Goal: Transaction & Acquisition: Purchase product/service

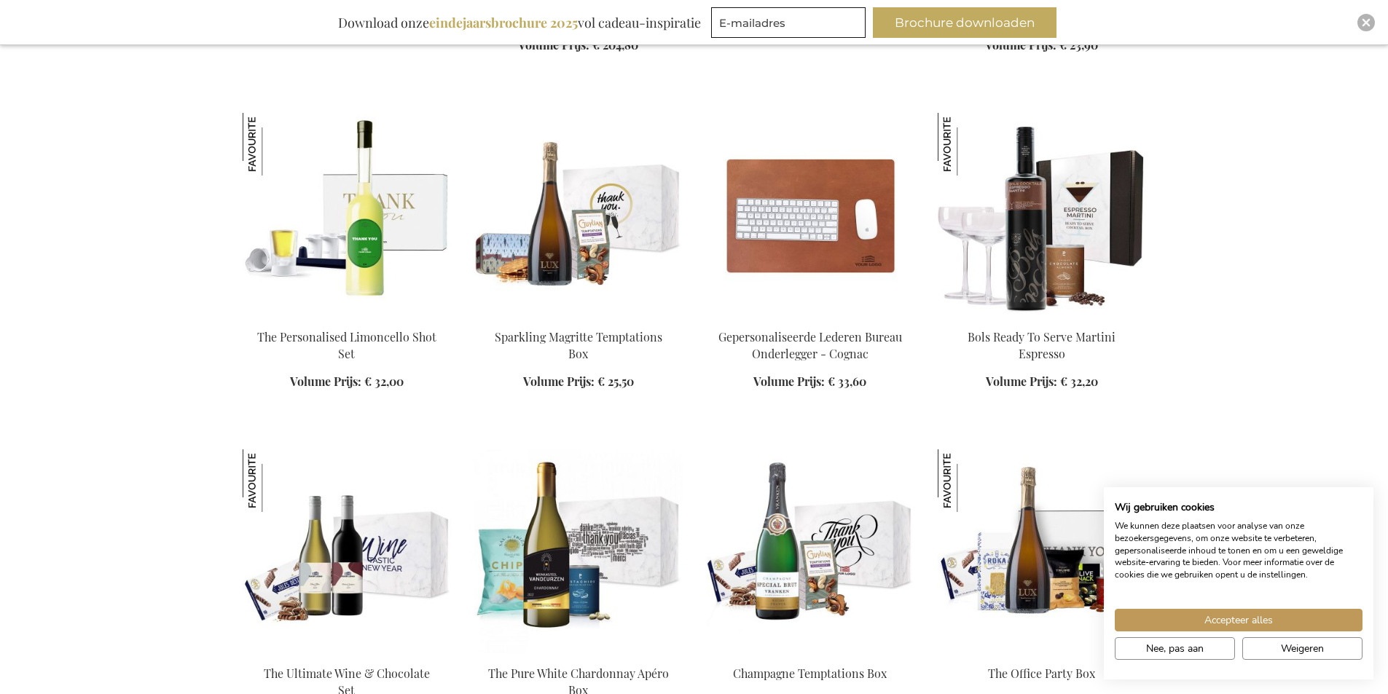
scroll to position [1384, 0]
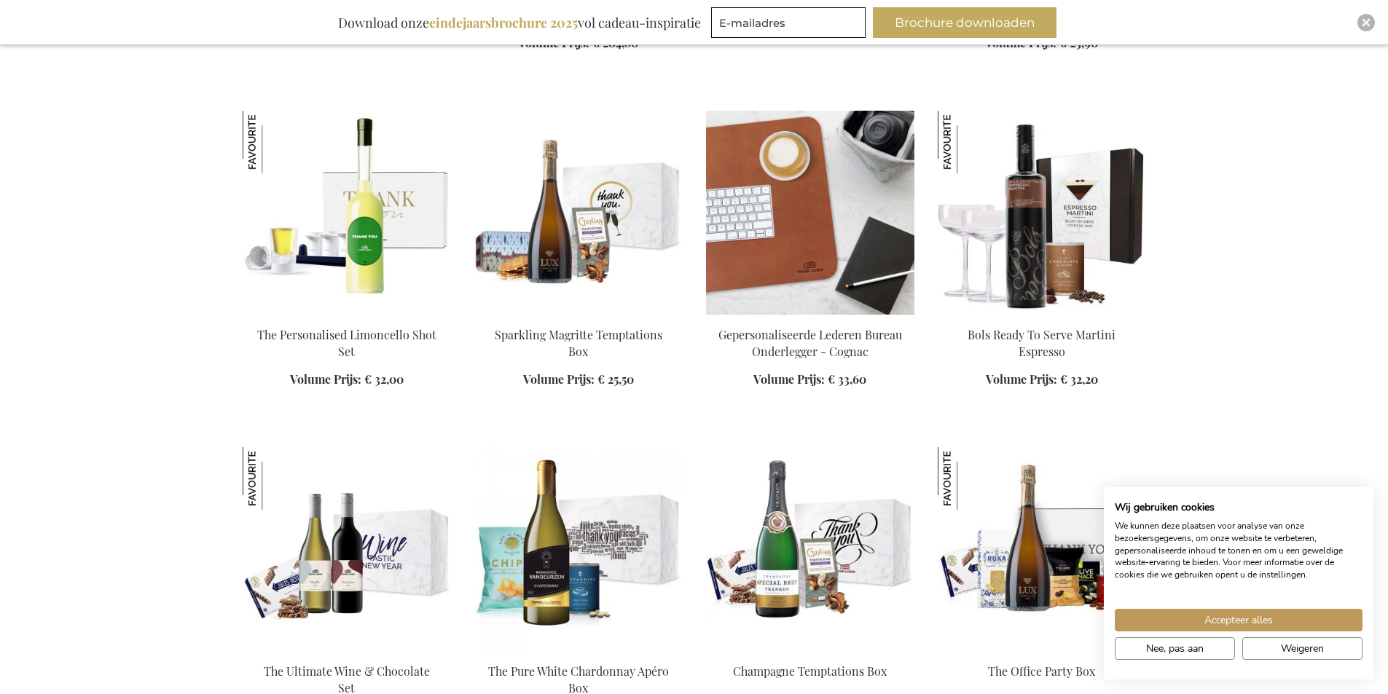
click at [866, 342] on div "In Winkelwagen" at bounding box center [810, 366] width 208 height 78
click at [798, 344] on div "In Winkelwagen" at bounding box center [810, 366] width 208 height 78
click at [793, 384] on div "In Winkelwagen" at bounding box center [810, 366] width 208 height 78
drag, startPoint x: 827, startPoint y: 329, endPoint x: 833, endPoint y: 284, distance: 44.8
click at [827, 328] on div "In Winkelwagen" at bounding box center [810, 366] width 208 height 78
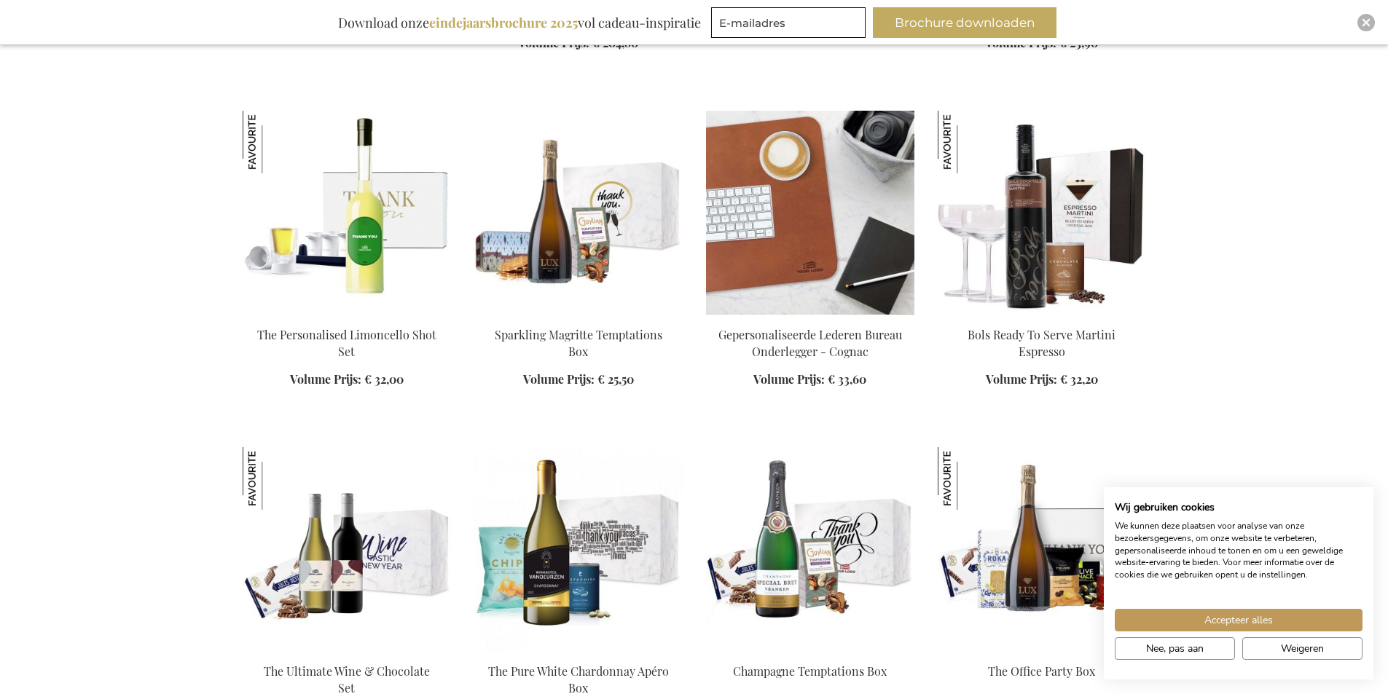
click at [834, 258] on img at bounding box center [810, 213] width 208 height 204
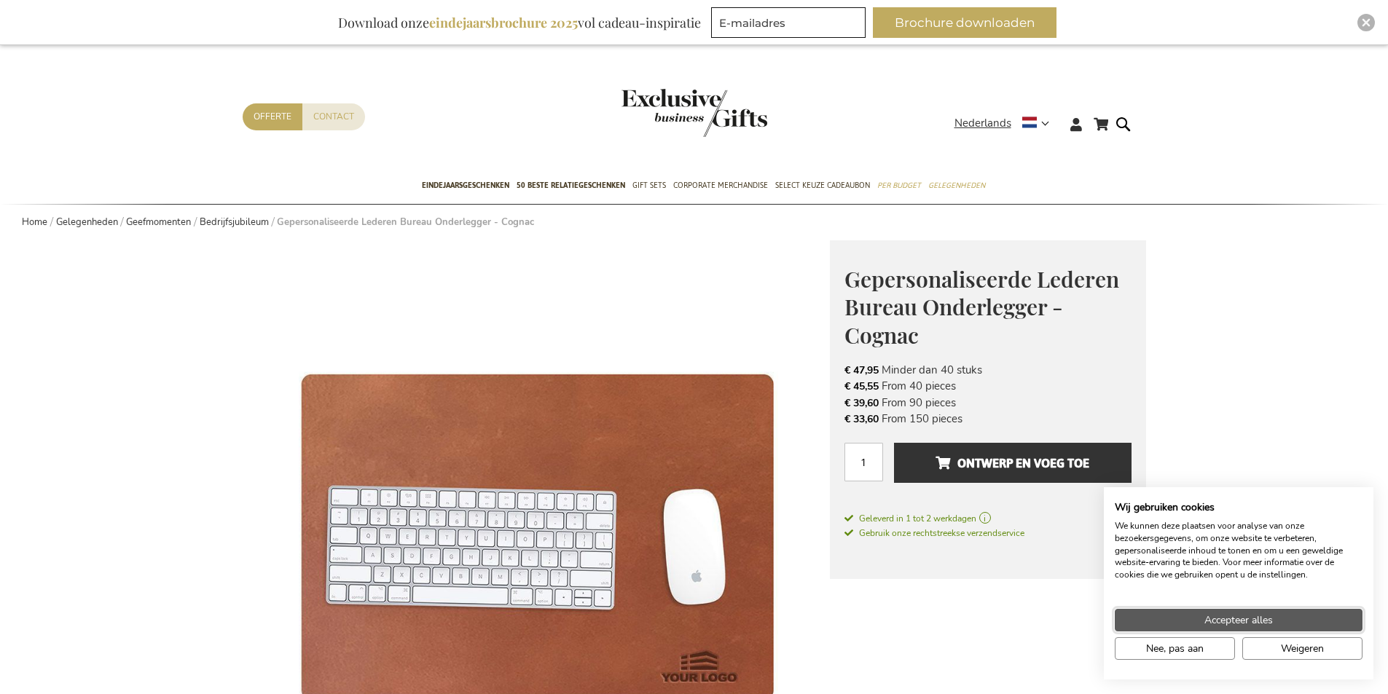
click at [1251, 619] on span "Accepteer alles" at bounding box center [1238, 620] width 68 height 15
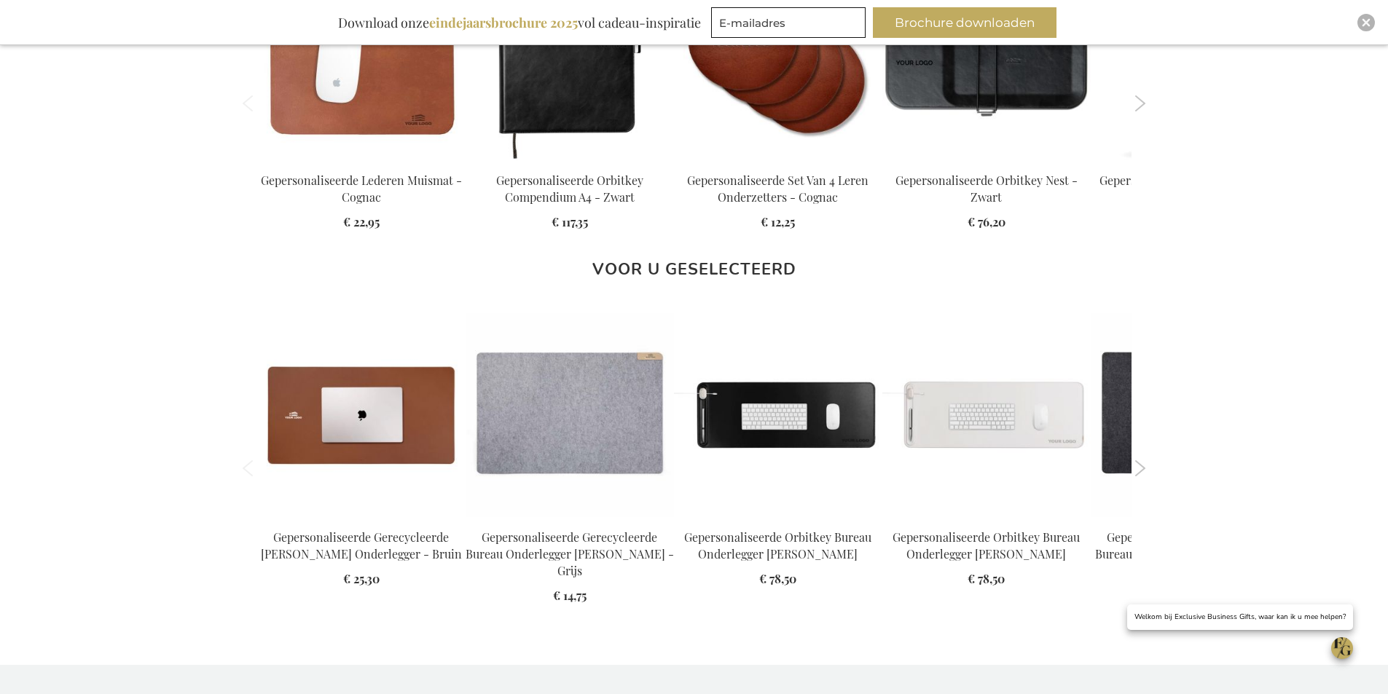
scroll to position [1384, 0]
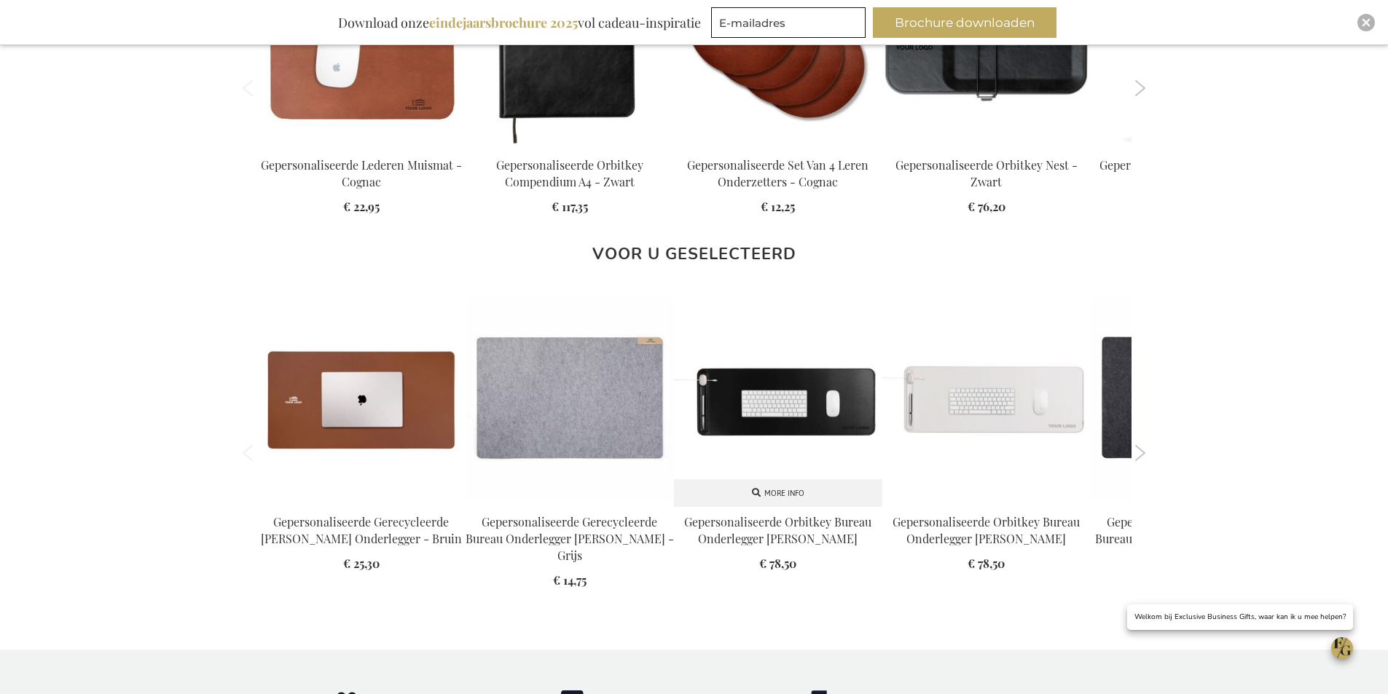
click at [848, 414] on img at bounding box center [778, 402] width 208 height 208
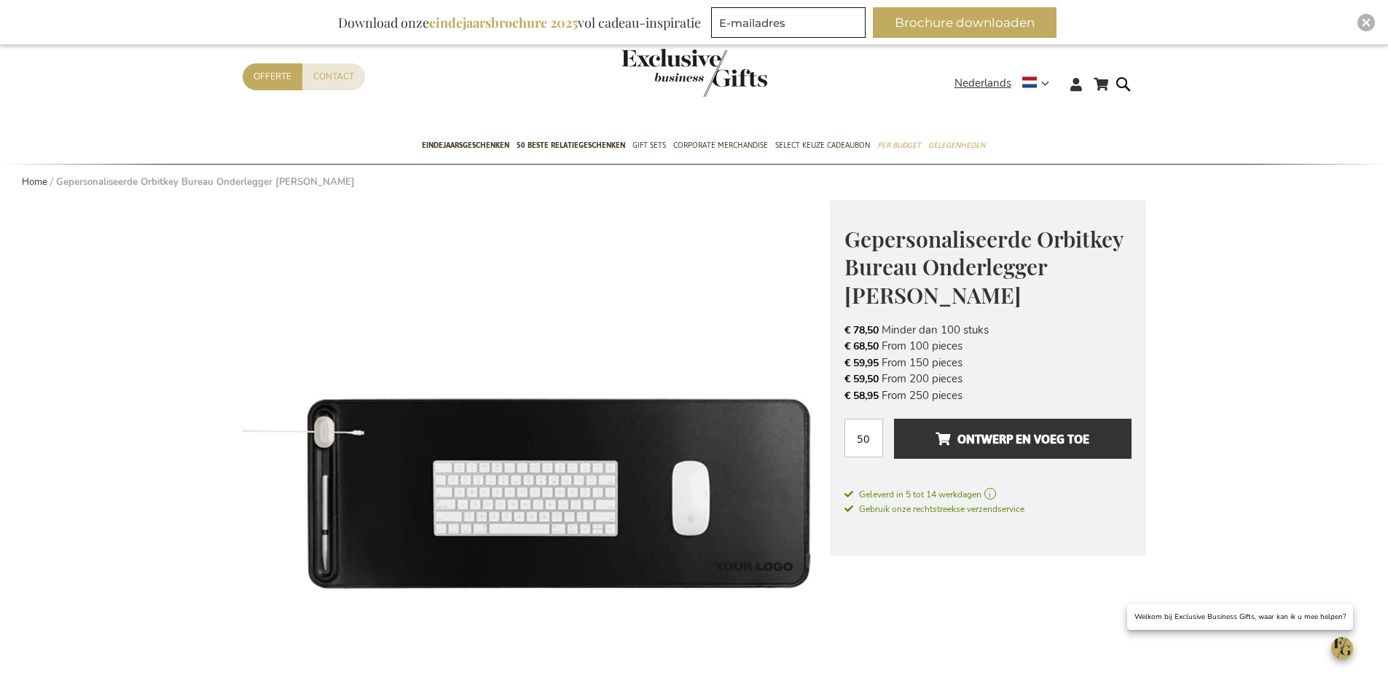
scroll to position [73, 0]
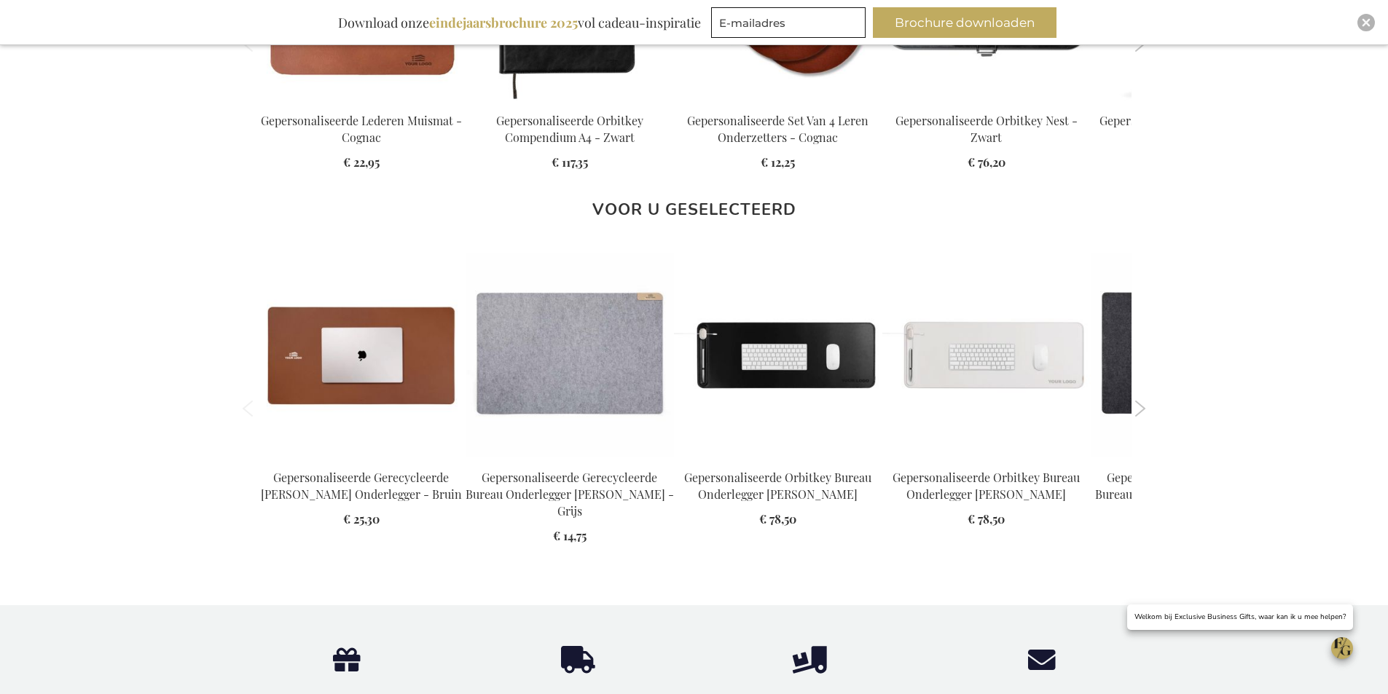
click at [1144, 405] on button "Next" at bounding box center [1140, 409] width 11 height 16
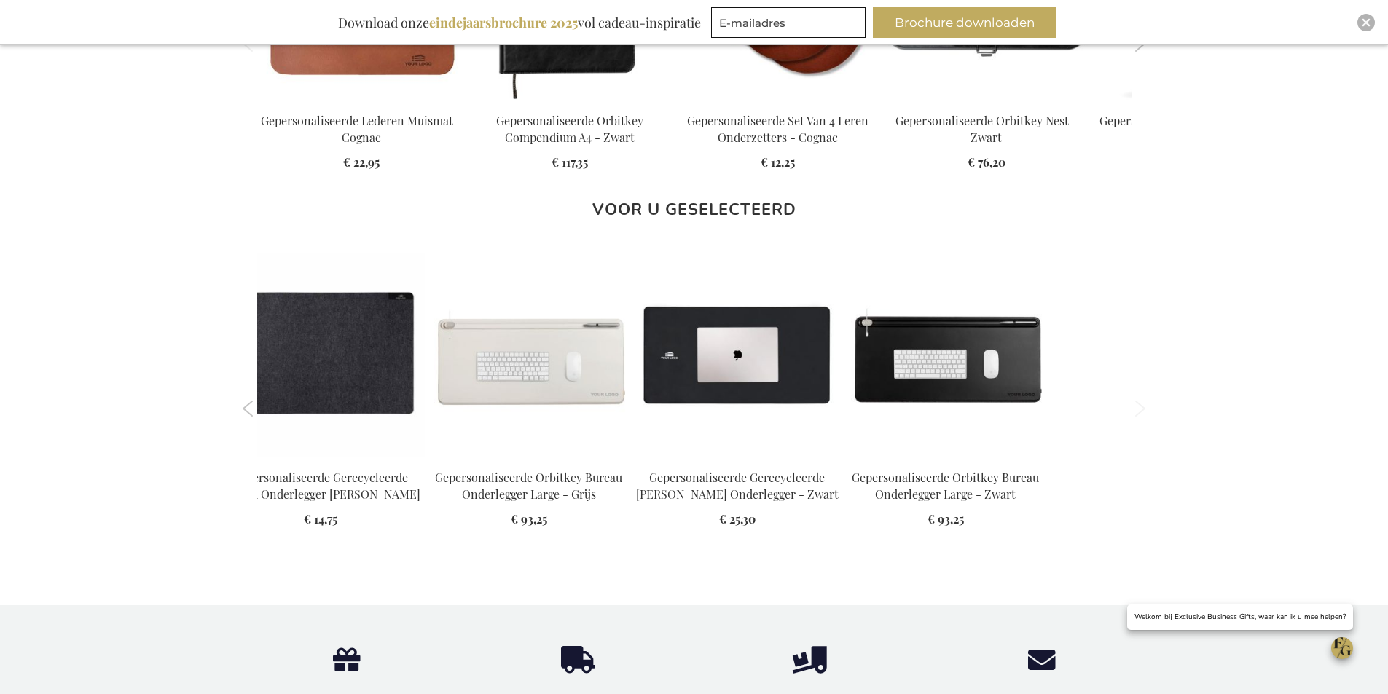
click at [1143, 405] on button "Next" at bounding box center [1140, 409] width 11 height 16
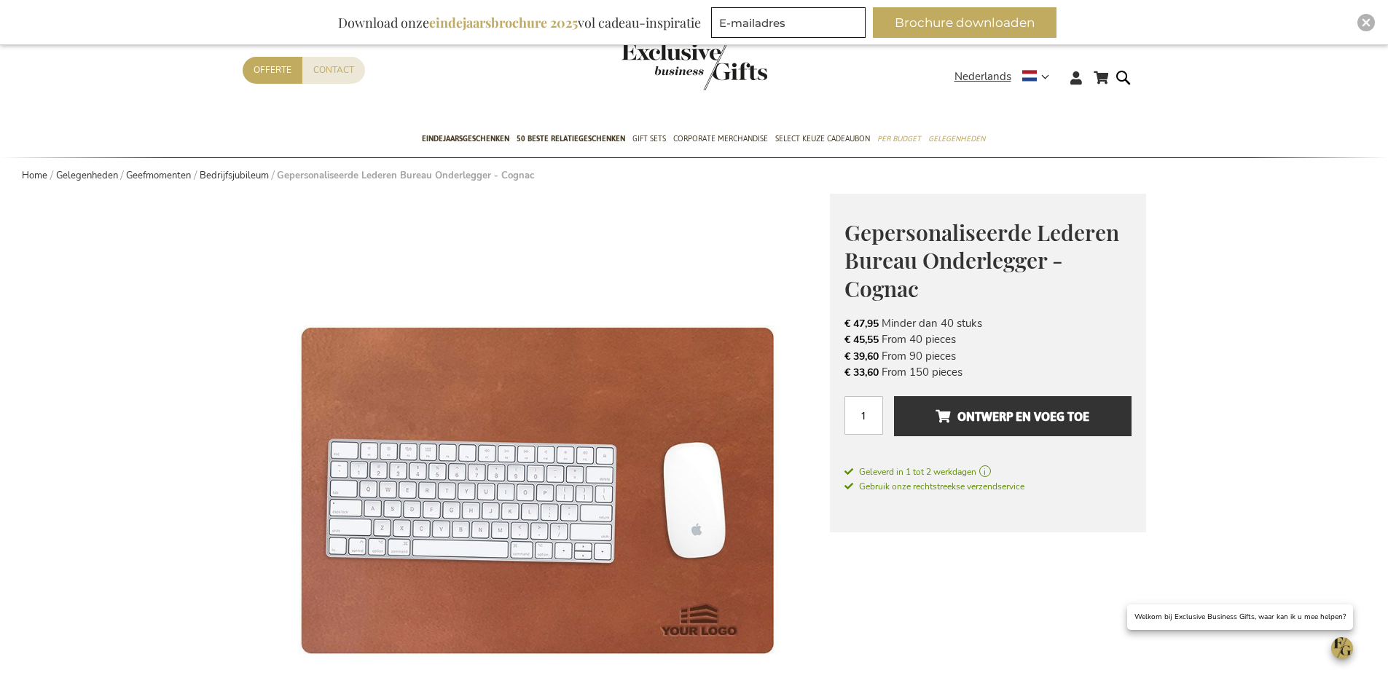
scroll to position [44, 0]
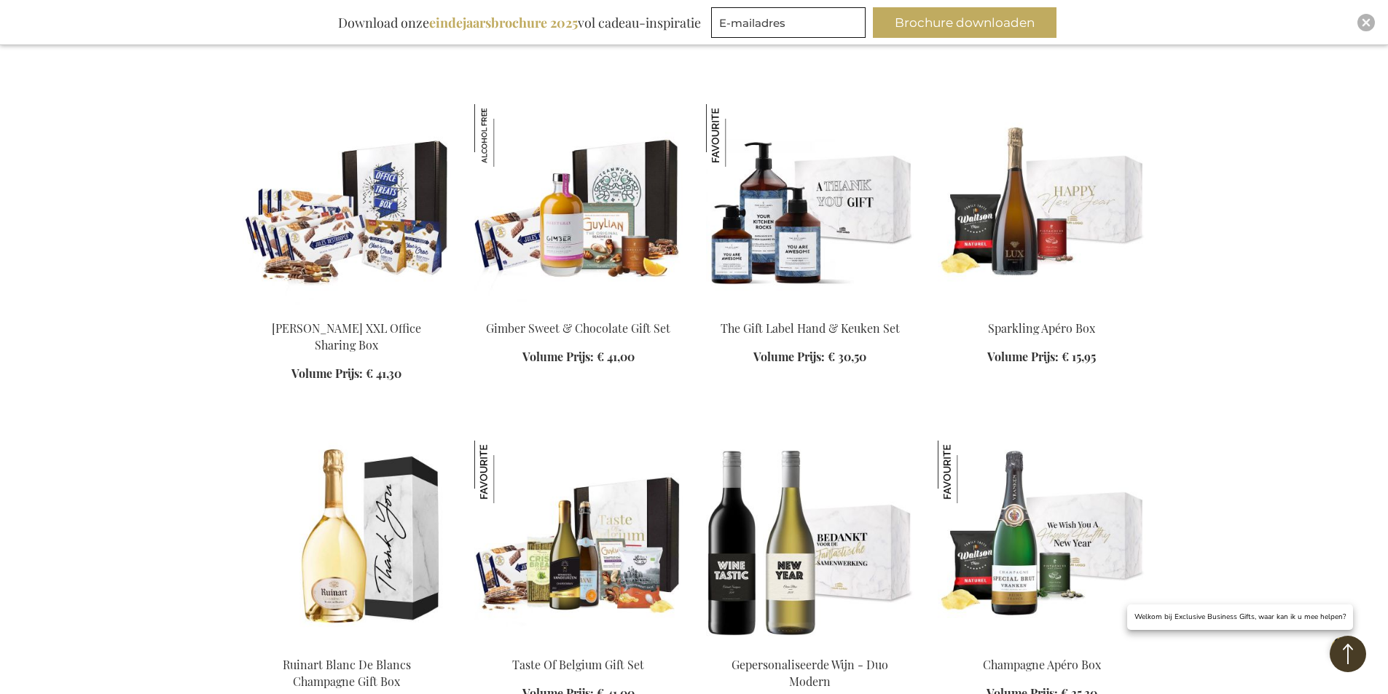
scroll to position [2273, 0]
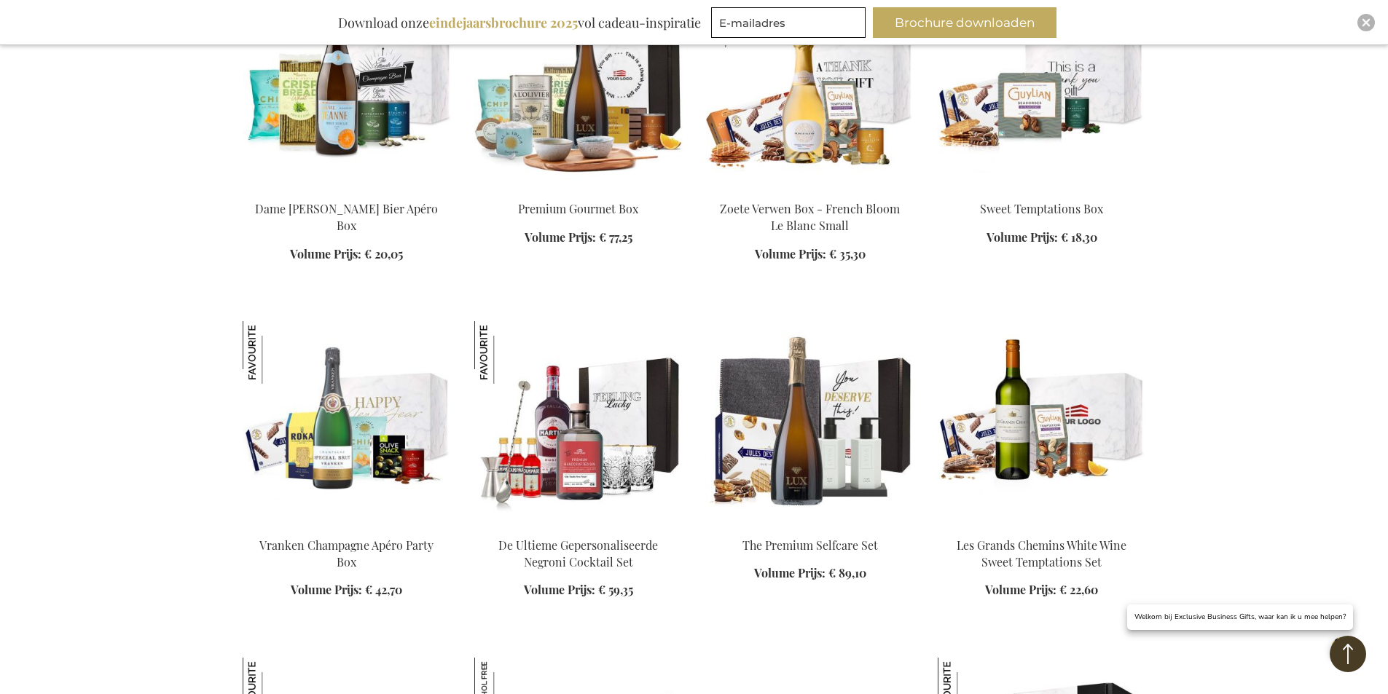
scroll to position [3147, 0]
